Goal: Information Seeking & Learning: Learn about a topic

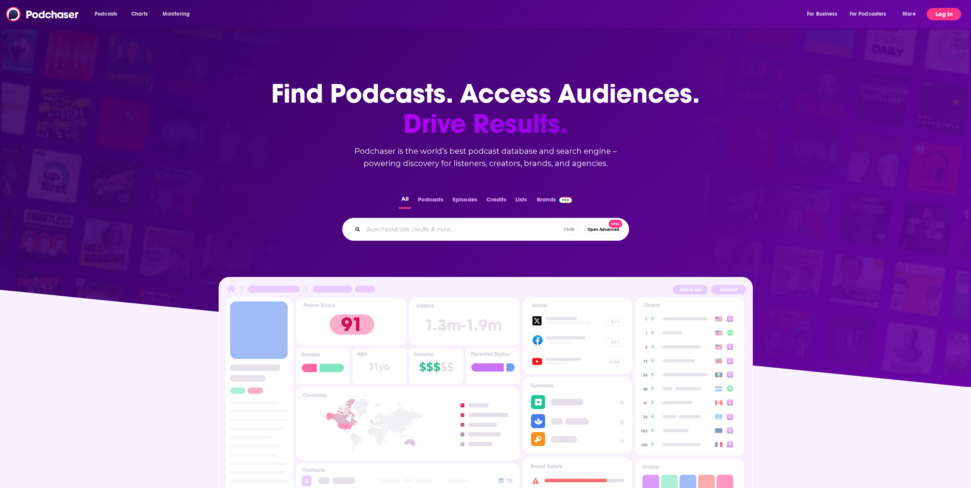
click at [937, 16] on button "Log In" at bounding box center [944, 14] width 34 height 12
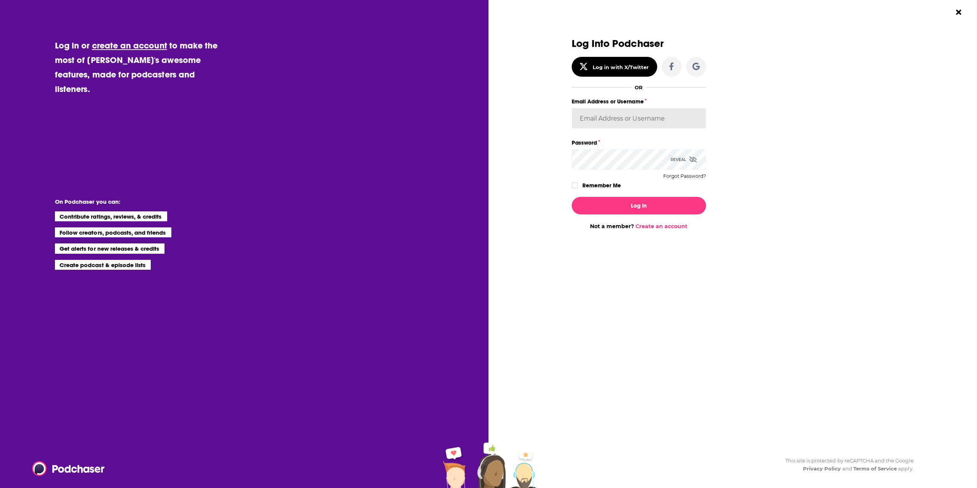
type input "HBurn"
click at [576, 186] on icon "Dialog" at bounding box center [575, 185] width 5 height 5
click at [618, 203] on button "Log In" at bounding box center [639, 206] width 134 height 18
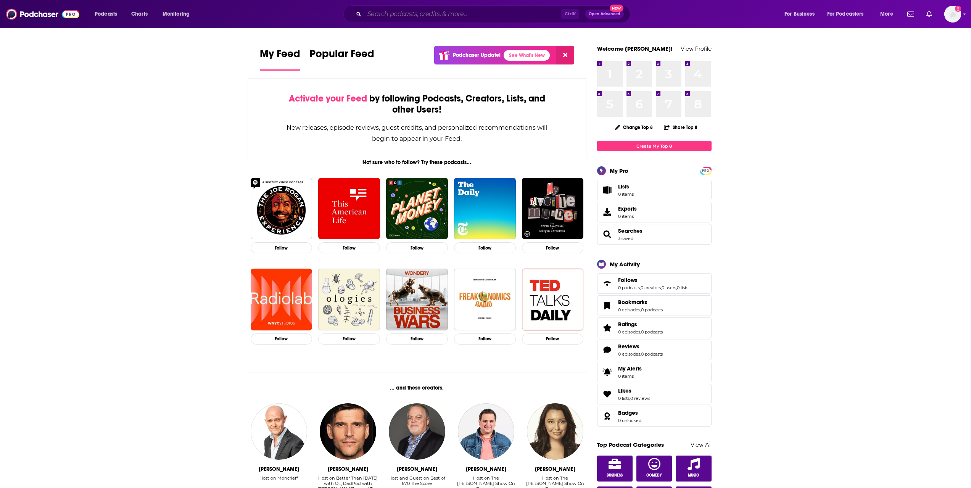
click at [372, 15] on input "Search podcasts, credits, & more..." at bounding box center [463, 14] width 197 height 12
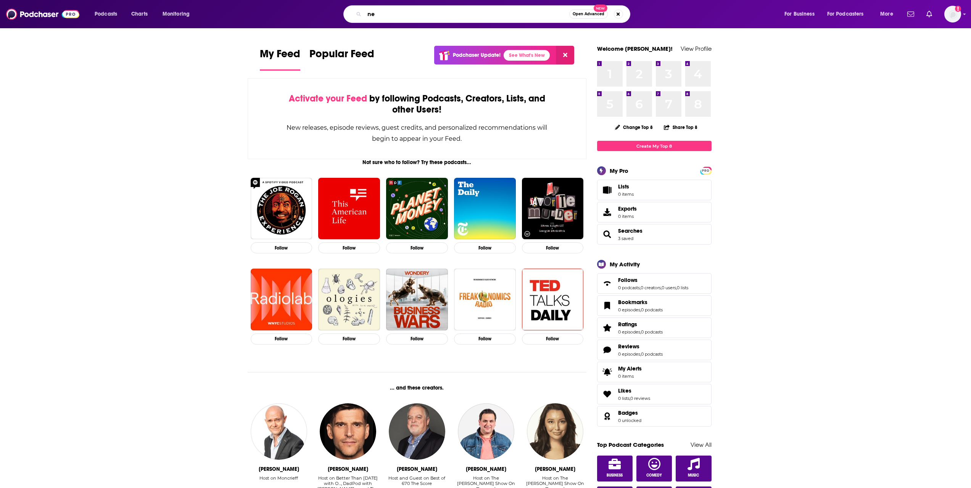
type input "n"
type input "behavioral health [DATE]"
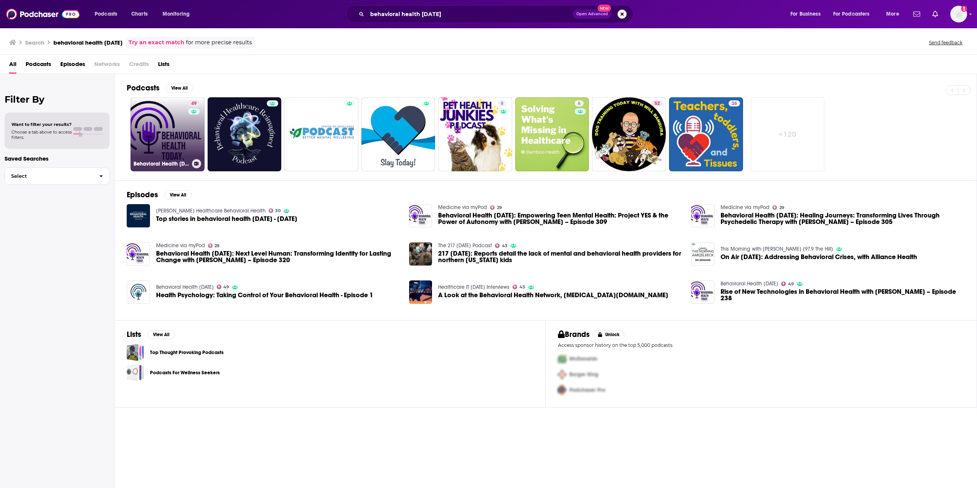
click at [167, 136] on link "49 Behavioral Health [DATE]" at bounding box center [168, 134] width 74 height 74
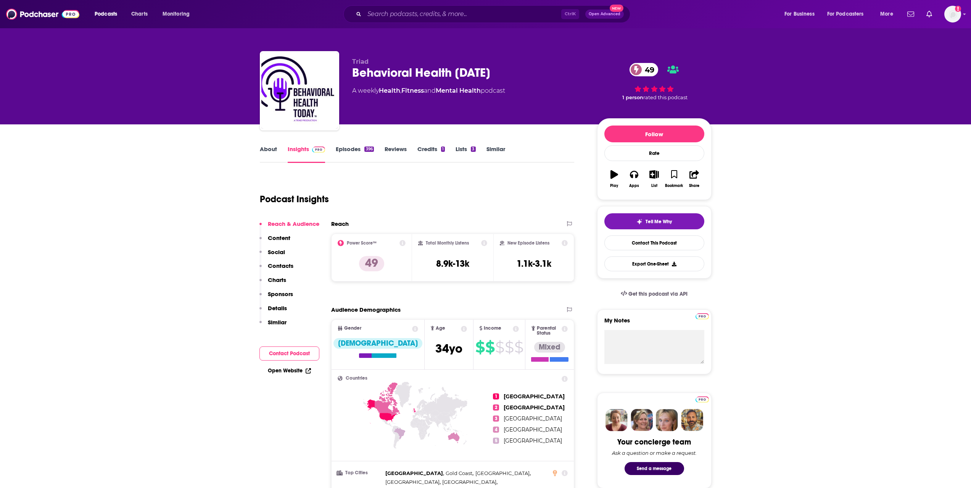
click at [346, 147] on link "Episodes 396" at bounding box center [355, 154] width 38 height 18
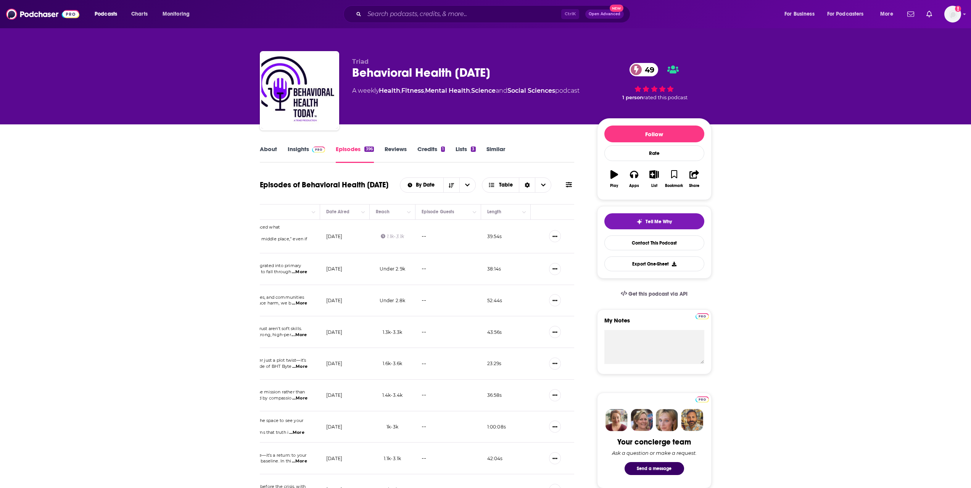
click at [268, 151] on link "About" at bounding box center [268, 154] width 17 height 18
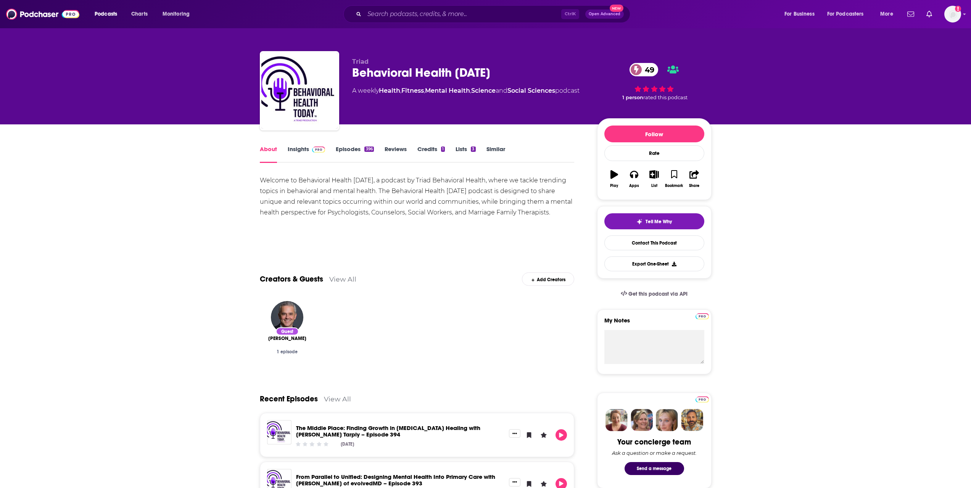
click at [298, 152] on link "Insights" at bounding box center [307, 154] width 38 height 18
